Goal: Obtain resource: Download file/media

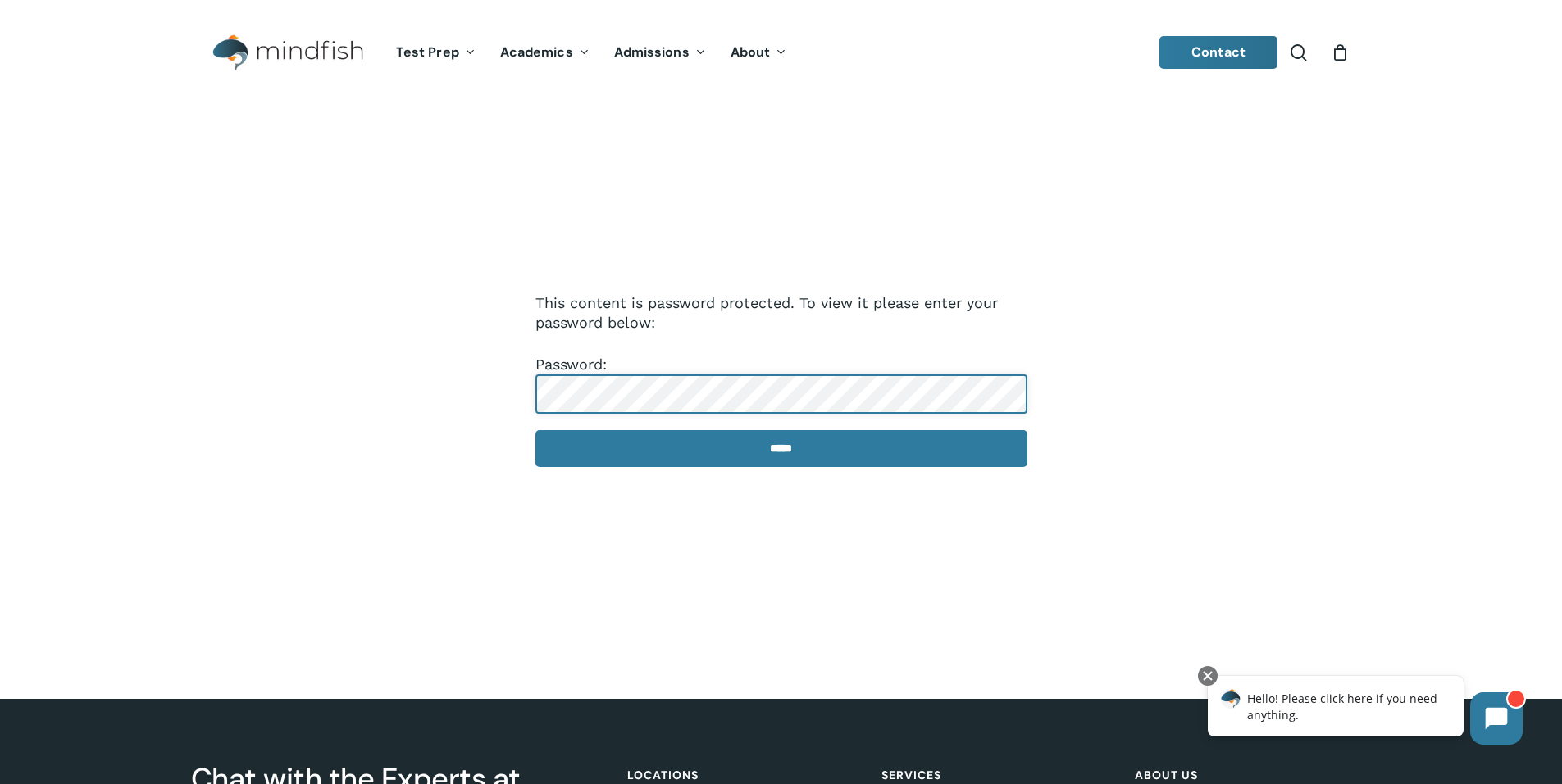
click at [535, 430] on input "*****" at bounding box center [781, 448] width 492 height 37
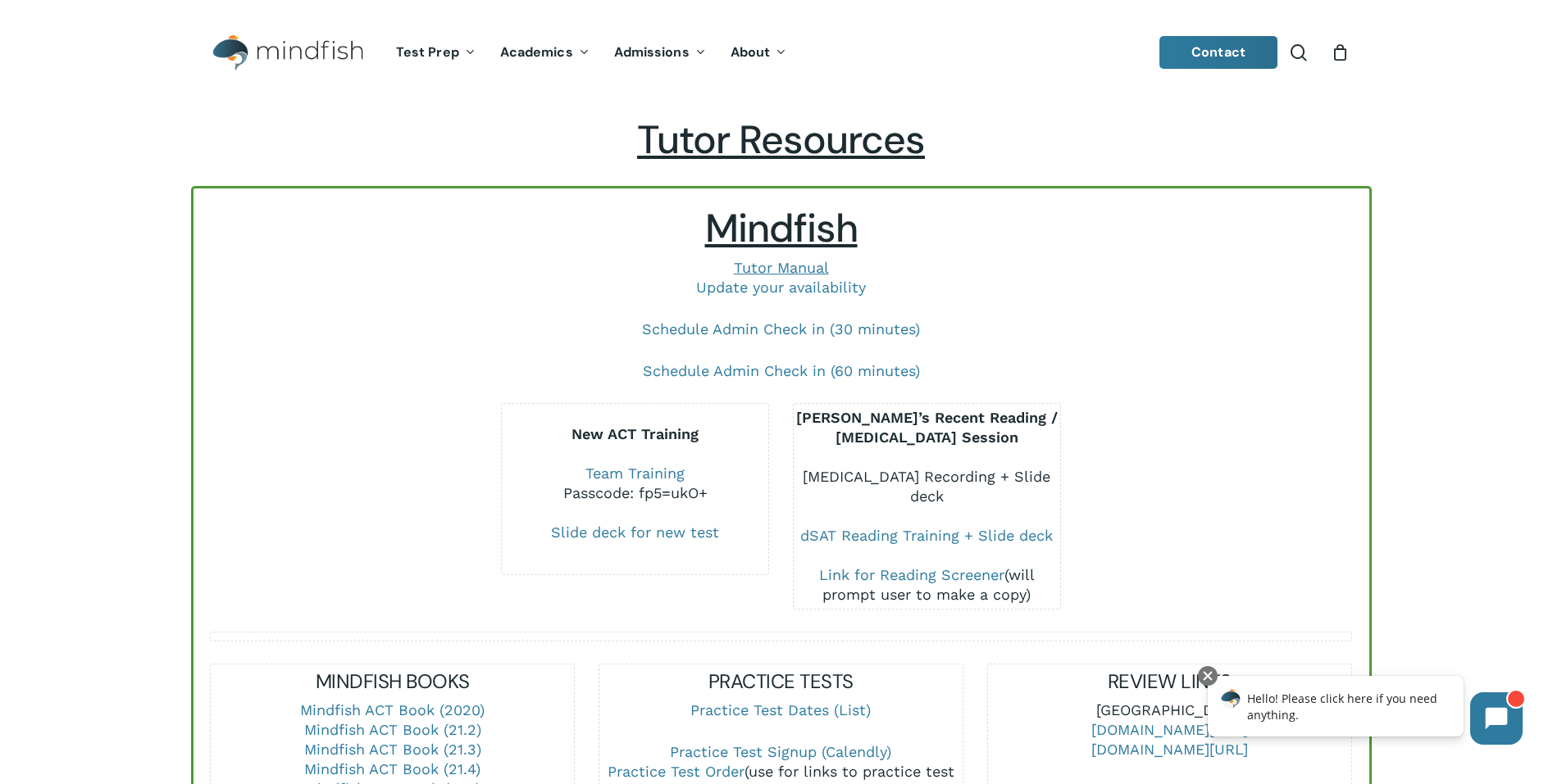
click at [877, 470] on link "[MEDICAL_DATA] Recording + Slide deck" at bounding box center [926, 486] width 247 height 37
